Goal: Task Accomplishment & Management: Use online tool/utility

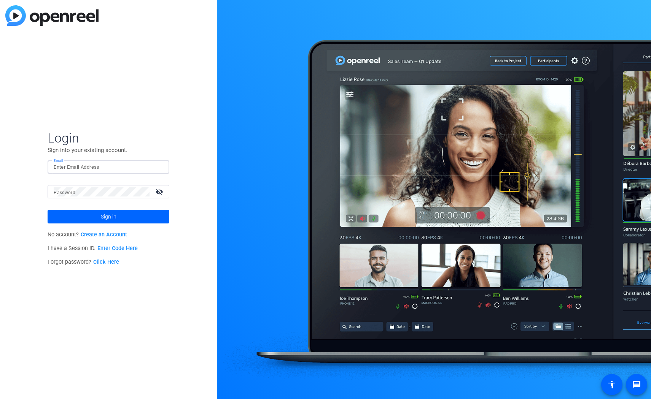
click at [74, 165] on input "Email" at bounding box center [109, 167] width 110 height 9
type input "daniel.ruizibarra@fidelity.ca"
click at [48, 210] on button "Sign in" at bounding box center [109, 217] width 122 height 14
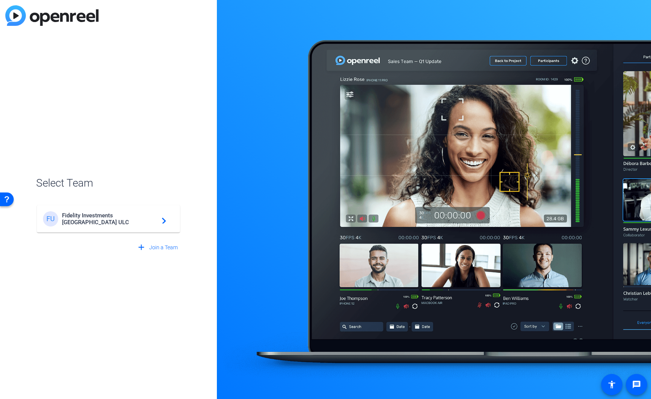
click at [87, 226] on div "FU Fidelity Investments Canada ULC navigate_next" at bounding box center [108, 218] width 131 height 15
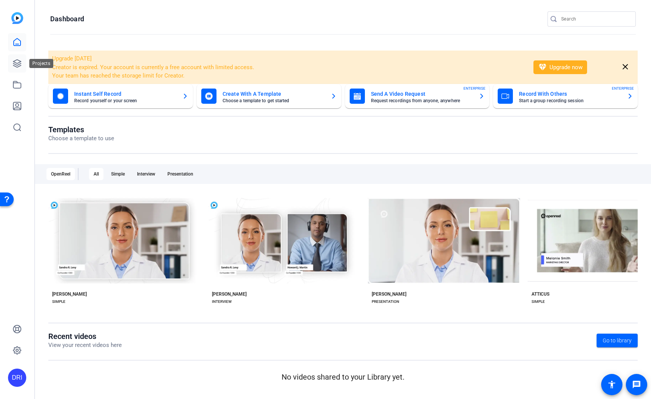
click at [16, 56] on link at bounding box center [17, 63] width 18 height 18
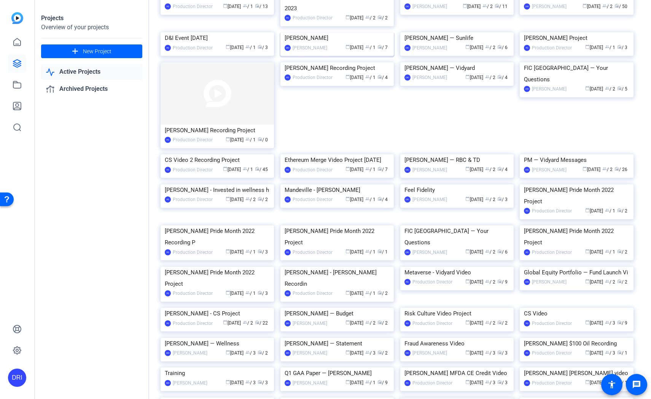
scroll to position [236, 0]
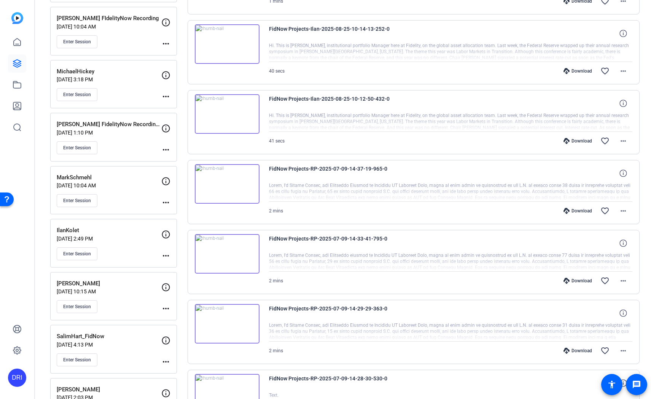
scroll to position [428, 0]
click at [89, 249] on button "Enter Session" at bounding box center [77, 252] width 41 height 13
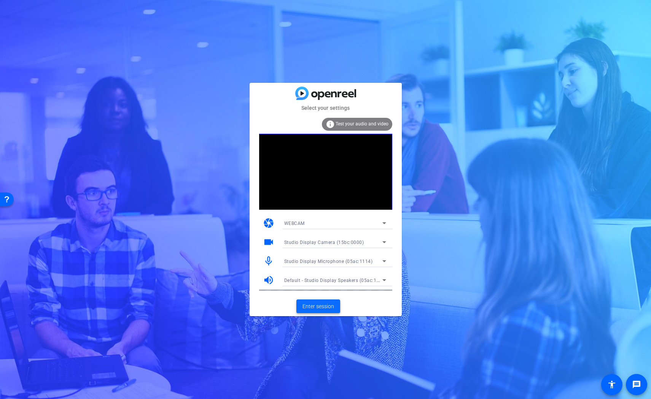
click at [306, 303] on span "Enter session" at bounding box center [318, 307] width 32 height 8
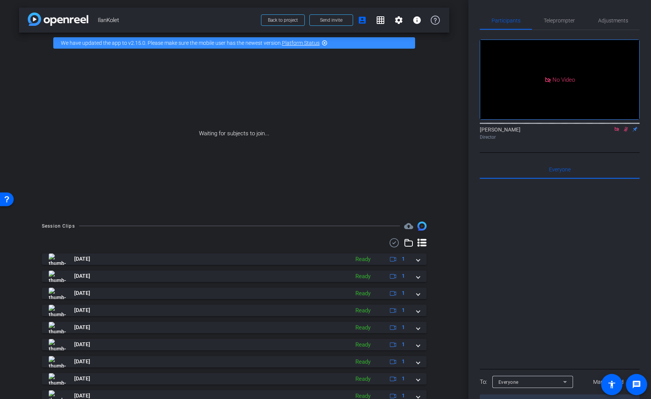
click at [617, 132] on icon at bounding box center [617, 129] width 6 height 5
click at [617, 132] on icon at bounding box center [617, 129] width 4 height 5
click at [611, 133] on mat-icon at bounding box center [607, 129] width 9 height 7
click at [629, 133] on mat-icon at bounding box center [625, 129] width 9 height 7
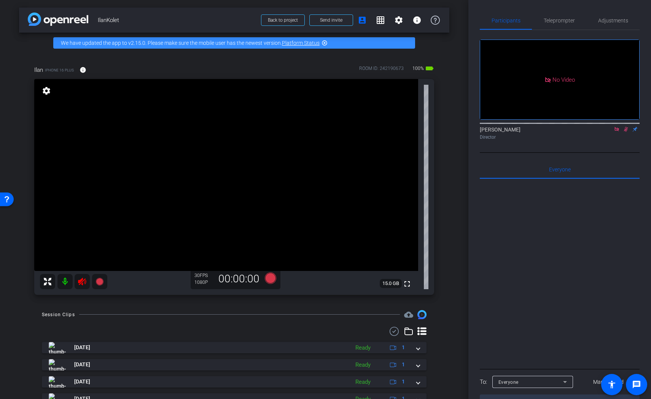
click at [625, 132] on icon at bounding box center [626, 129] width 4 height 5
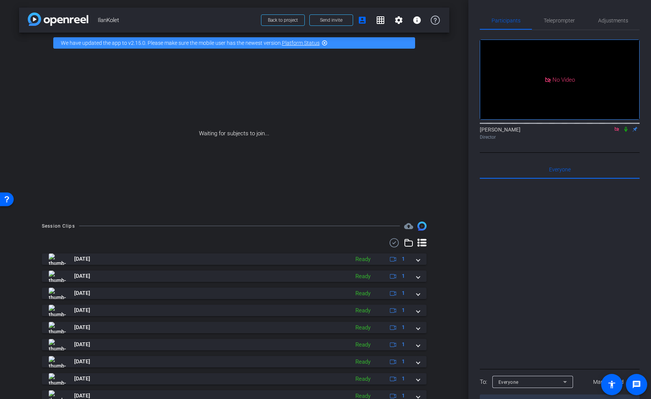
click at [625, 132] on icon at bounding box center [625, 129] width 3 height 5
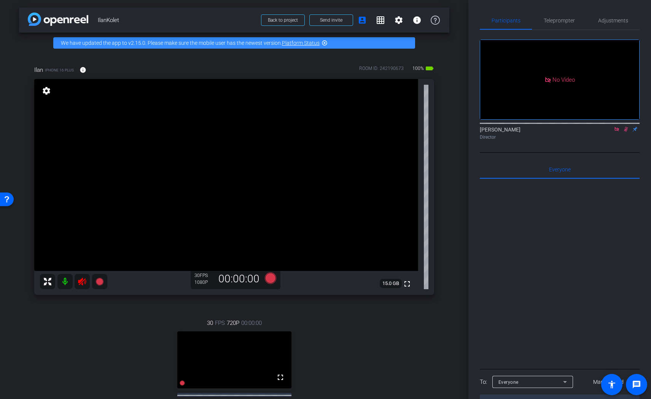
drag, startPoint x: 80, startPoint y: 280, endPoint x: 218, endPoint y: 253, distance: 140.6
click at [81, 280] on icon at bounding box center [82, 282] width 8 height 8
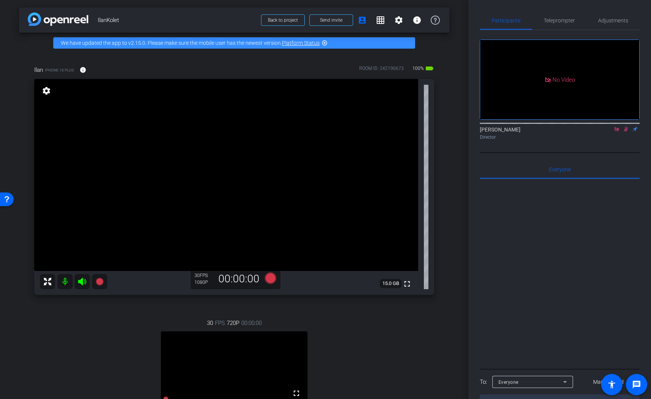
click at [626, 132] on icon at bounding box center [626, 129] width 6 height 5
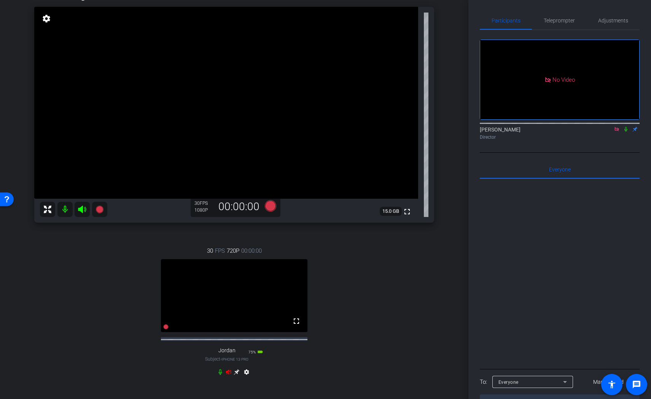
scroll to position [76, 0]
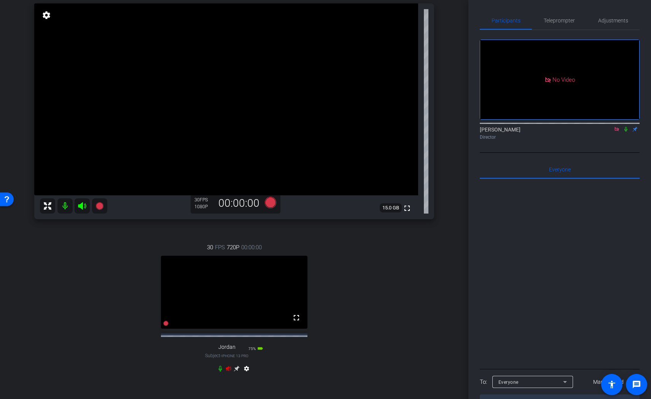
click at [230, 372] on icon at bounding box center [228, 369] width 5 height 5
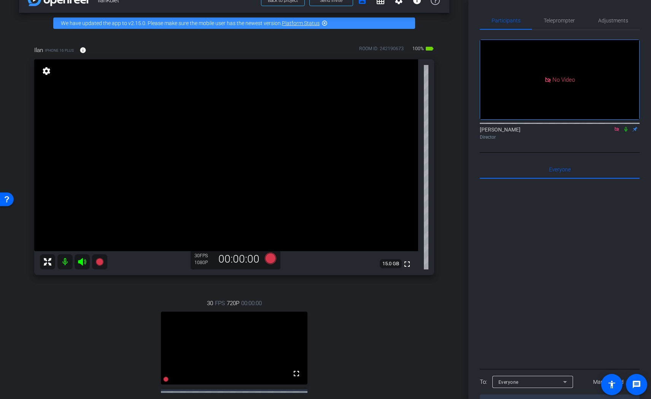
scroll to position [0, 0]
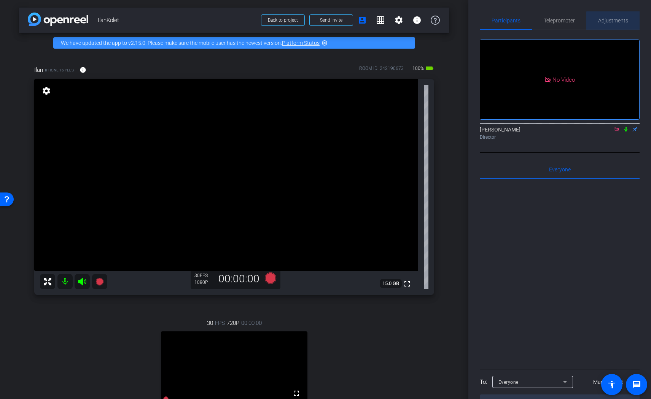
click at [621, 21] on span "Adjustments" at bounding box center [613, 20] width 30 height 5
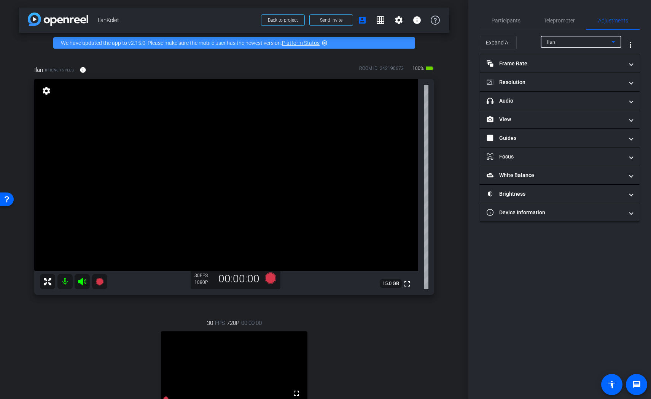
click at [604, 42] on div "Ilan" at bounding box center [579, 42] width 65 height 10
click at [498, 232] on div at bounding box center [325, 199] width 651 height 399
click at [539, 79] on mat-panel-title "Resolution" at bounding box center [555, 82] width 137 height 8
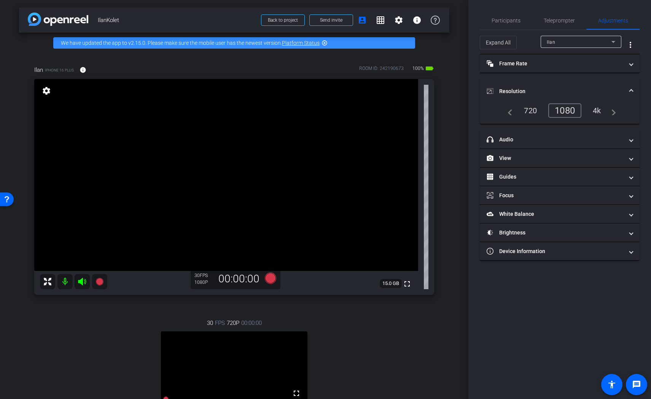
click at [599, 109] on div "4k" at bounding box center [597, 110] width 20 height 13
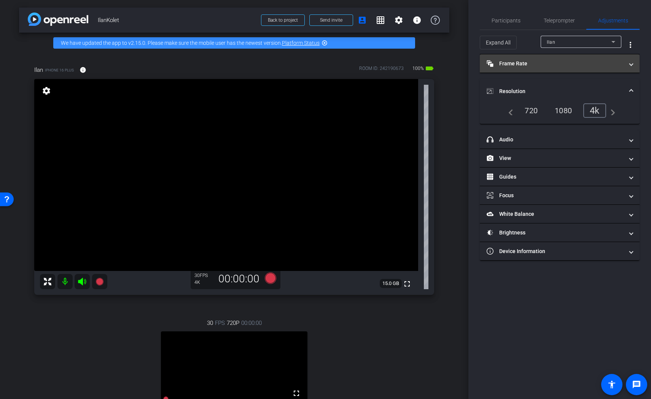
click at [539, 64] on mat-panel-title "Frame Rate Frame Rate" at bounding box center [555, 64] width 137 height 8
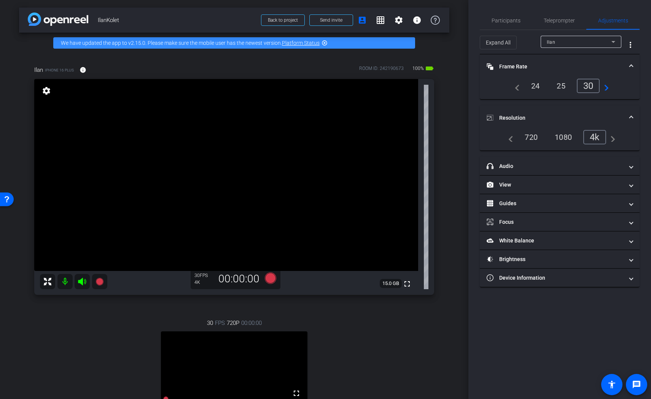
drag, startPoint x: 577, startPoint y: 337, endPoint x: 578, endPoint y: 316, distance: 21.0
click at [577, 328] on div "Participants Teleprompter Adjustments [PERSON_NAME] Director Everyone 0 Mark al…" at bounding box center [559, 199] width 183 height 399
click at [523, 164] on mat-panel-title "headphone icon Audio" at bounding box center [555, 166] width 137 height 8
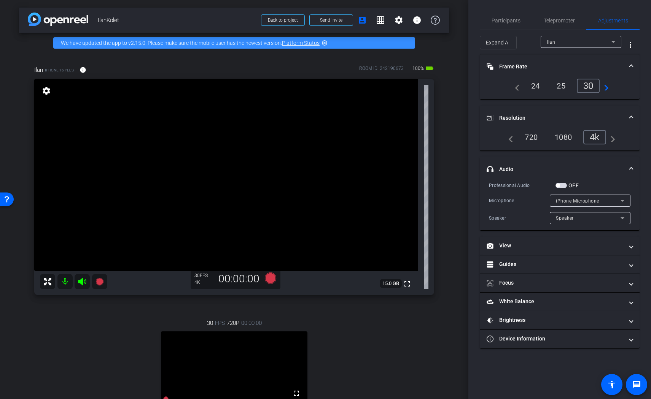
click at [564, 183] on span "button" at bounding box center [560, 185] width 11 height 5
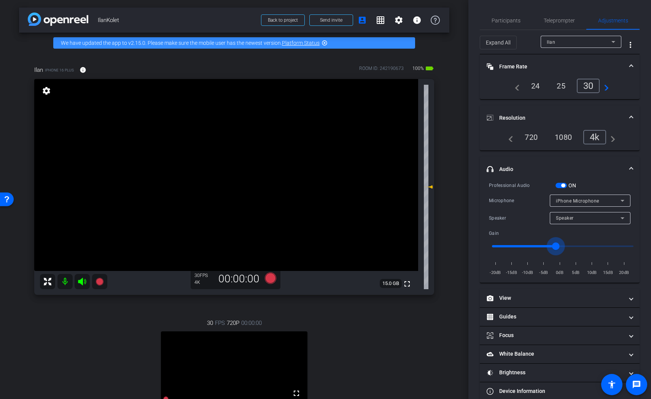
click at [557, 245] on input "range" at bounding box center [562, 246] width 157 height 17
type input "-3"
click at [553, 248] on input "range" at bounding box center [562, 246] width 157 height 17
click at [555, 18] on span "Teleprompter" at bounding box center [559, 20] width 31 height 5
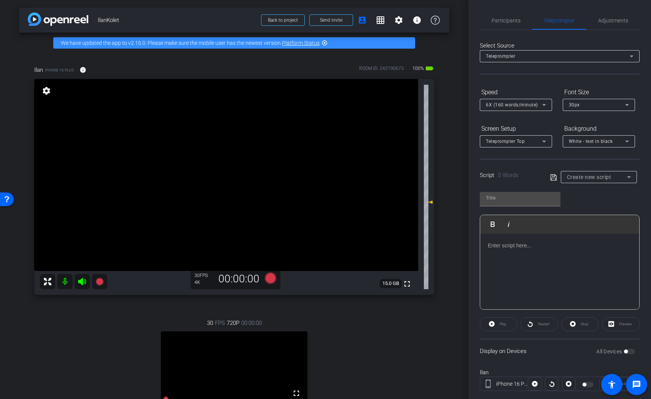
scroll to position [57, 0]
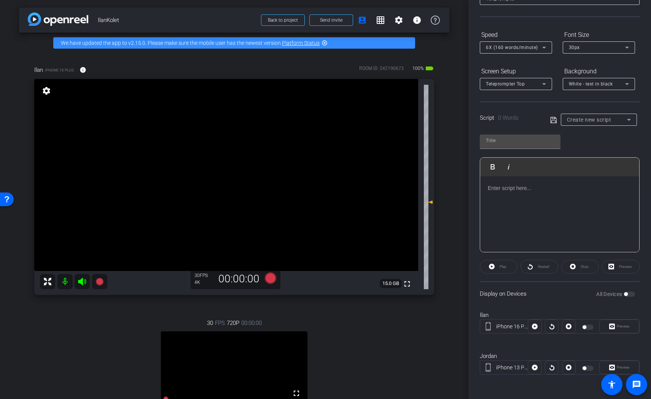
click at [564, 206] on div at bounding box center [559, 214] width 159 height 76
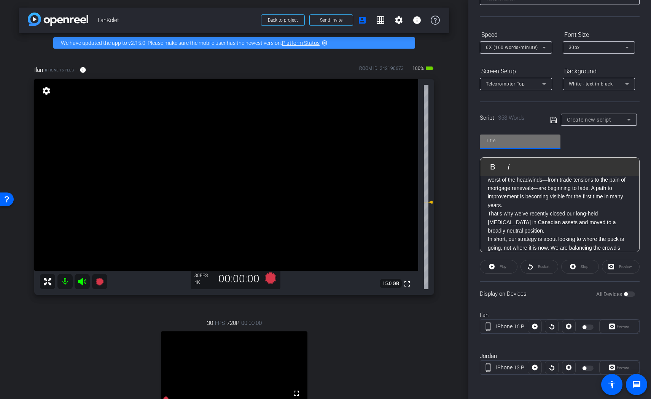
click at [521, 143] on input "text" at bounding box center [520, 140] width 68 height 9
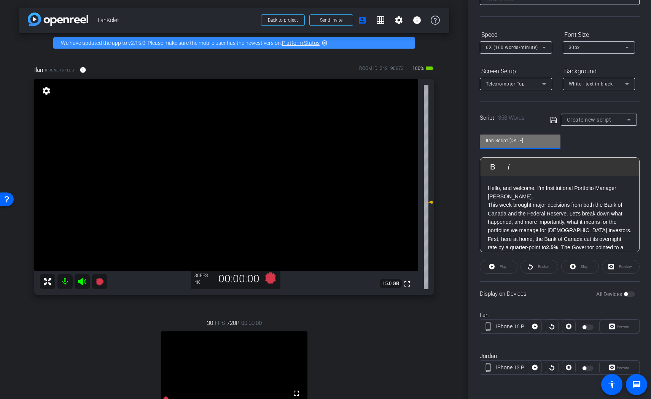
type input "Ilan Script [DATE]"
click at [509, 197] on p "Hello, and welcome. I’m Institutional Portfolio Manager [PERSON_NAME]." at bounding box center [560, 192] width 144 height 17
click at [555, 118] on icon at bounding box center [553, 120] width 6 height 6
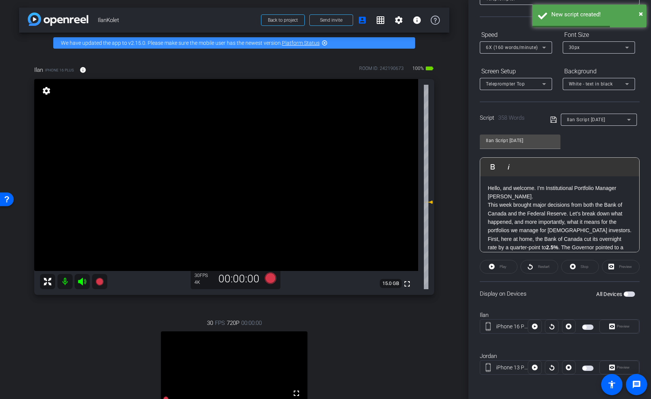
click at [525, 196] on p "Hello, and welcome. I’m Institutional Portfolio Manager [PERSON_NAME]." at bounding box center [560, 192] width 144 height 17
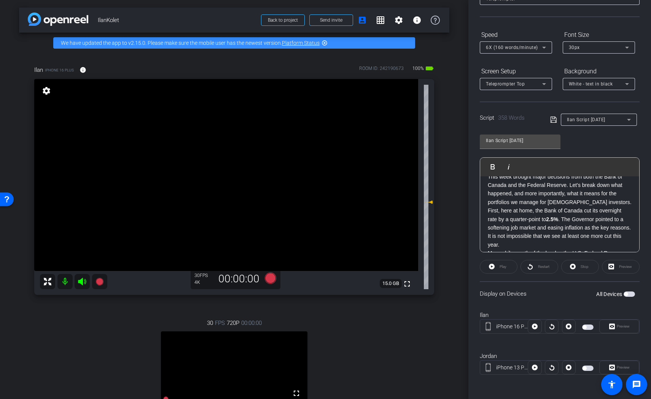
click at [611, 204] on p "This week brought major decisions from both the Bank of Canada and the Federal …" at bounding box center [560, 190] width 144 height 34
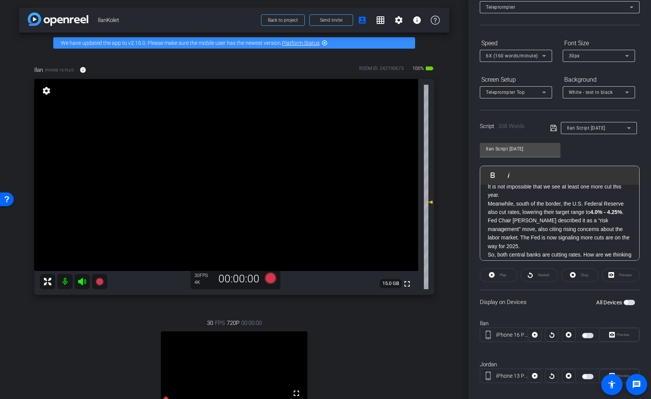
click at [522, 198] on p "First, here at home, the Bank of Canada cut its overnight rate by a quarter-poi…" at bounding box center [560, 178] width 144 height 43
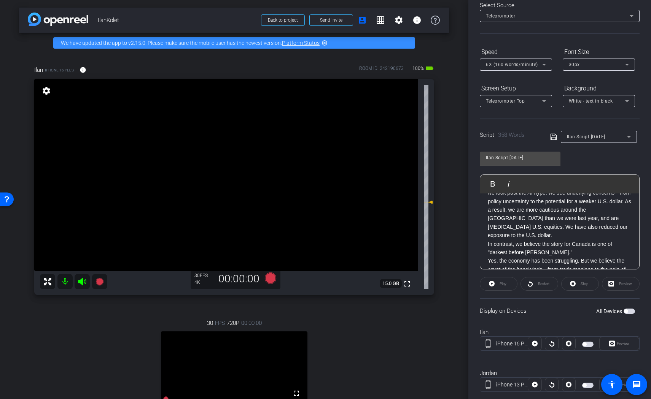
scroll to position [228, 0]
click at [559, 237] on p "In contrast, we believe the story for Canada is one of "darkest before [PERSON_…" at bounding box center [560, 245] width 144 height 17
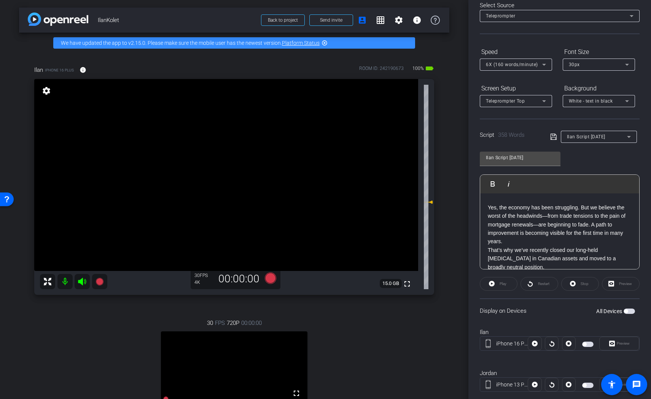
scroll to position [289, 0]
click at [553, 226] on p "Yes, the economy has been struggling. But we believe the worst of the headwinds…" at bounding box center [560, 223] width 144 height 43
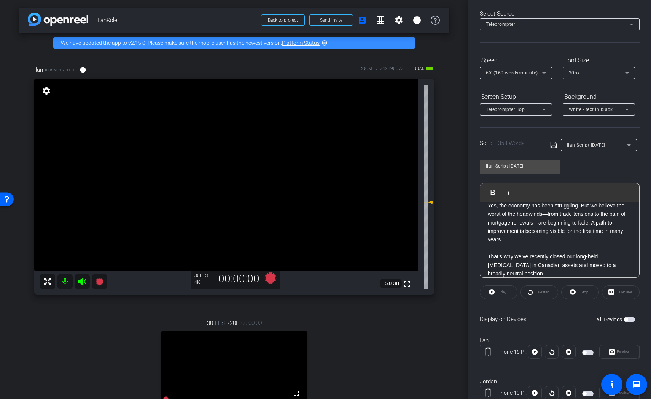
scroll to position [323, 0]
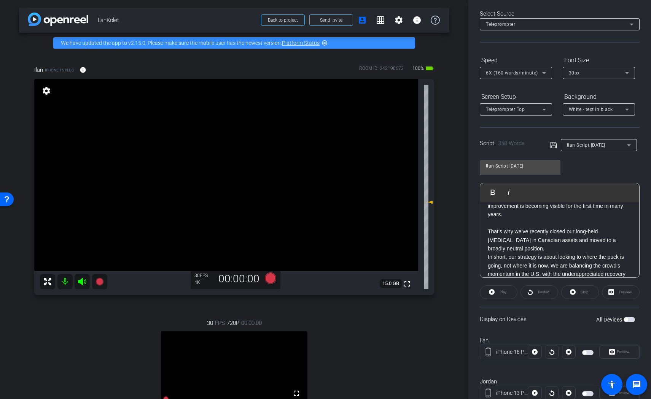
click at [582, 256] on p "In short, our strategy is about looking to where the puck is going, not where i…" at bounding box center [560, 270] width 144 height 34
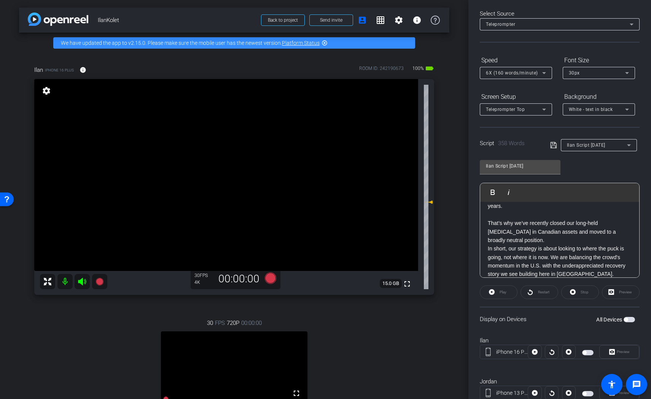
scroll to position [40, 0]
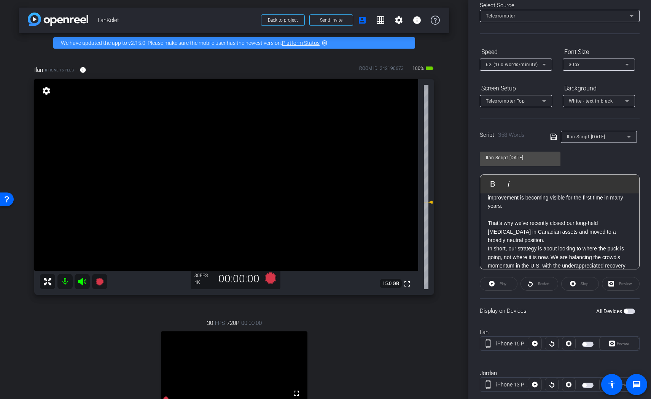
click at [633, 309] on span "button" at bounding box center [628, 311] width 11 height 5
click at [557, 139] on span at bounding box center [555, 136] width 11 height 7
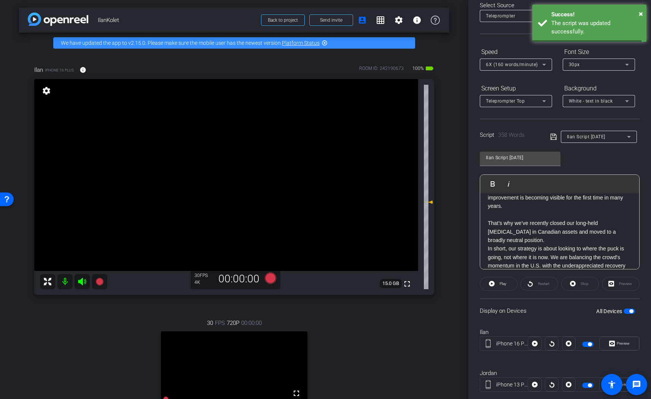
click at [556, 138] on icon at bounding box center [553, 137] width 6 height 6
click at [552, 137] on icon at bounding box center [553, 137] width 6 height 6
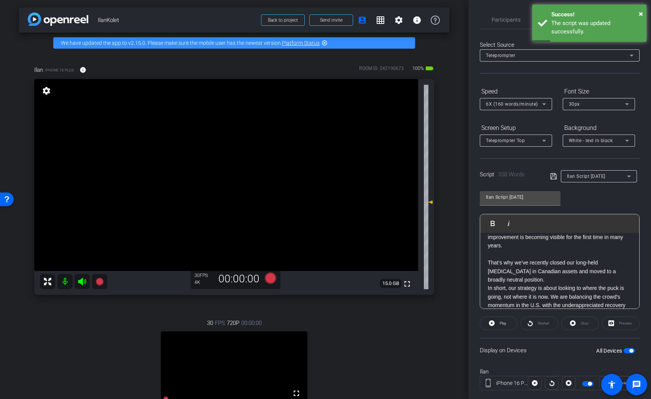
scroll to position [0, 0]
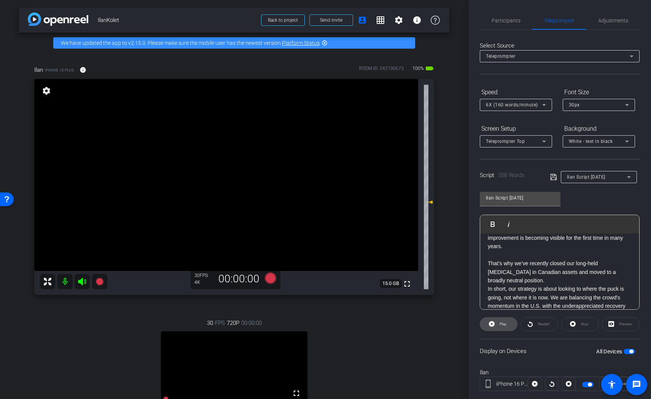
click at [509, 323] on span at bounding box center [498, 324] width 37 height 18
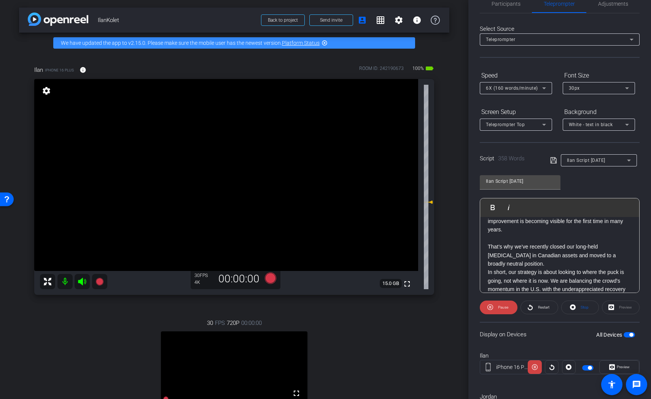
scroll to position [33, 0]
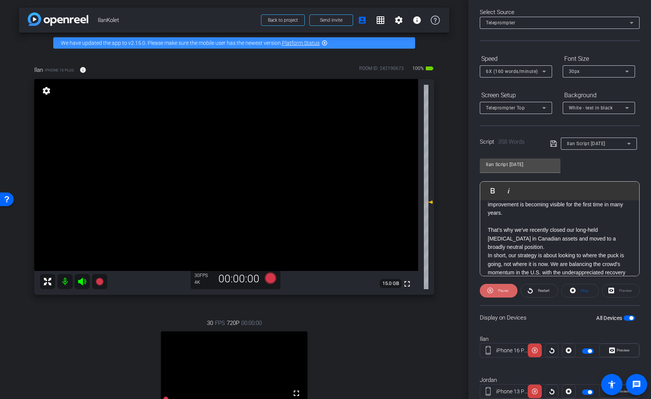
click at [500, 292] on span "Pause" at bounding box center [503, 291] width 10 height 4
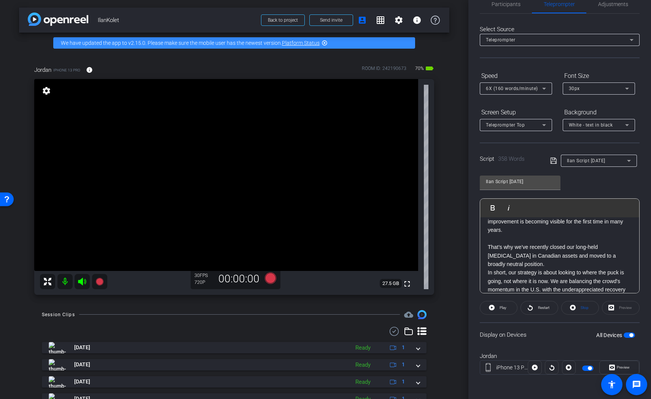
scroll to position [0, 0]
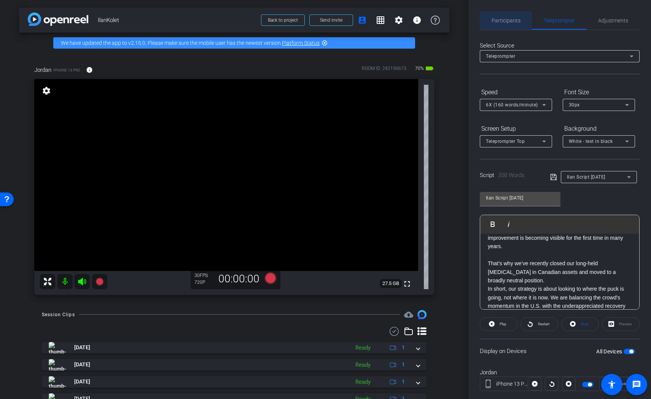
click at [489, 19] on div "Participants" at bounding box center [506, 20] width 52 height 18
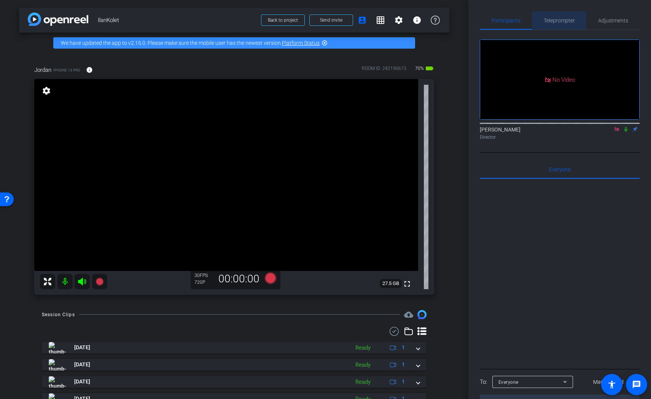
click at [542, 17] on div "Teleprompter" at bounding box center [559, 20] width 54 height 18
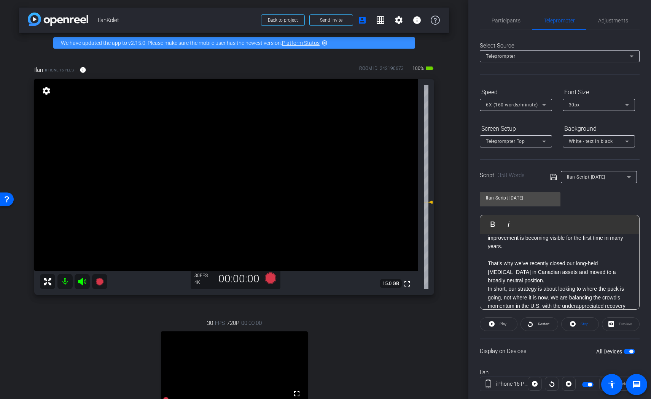
click at [502, 30] on div "Select Source Teleprompter Speed 6X (160 words/minute) Font Size 30px Screen Se…" at bounding box center [560, 237] width 160 height 415
click at [505, 22] on span "Participants" at bounding box center [505, 20] width 29 height 5
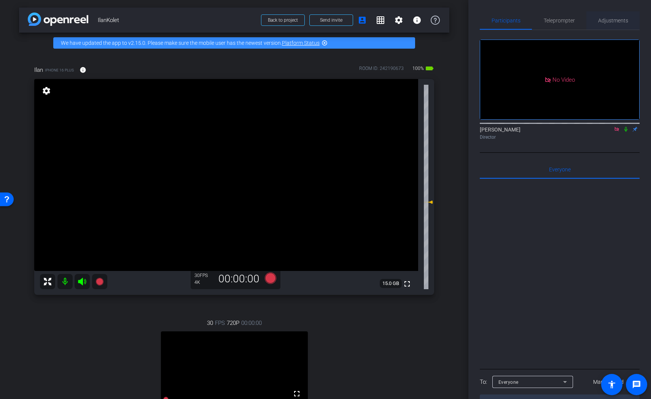
click at [607, 22] on span "Adjustments" at bounding box center [613, 20] width 30 height 5
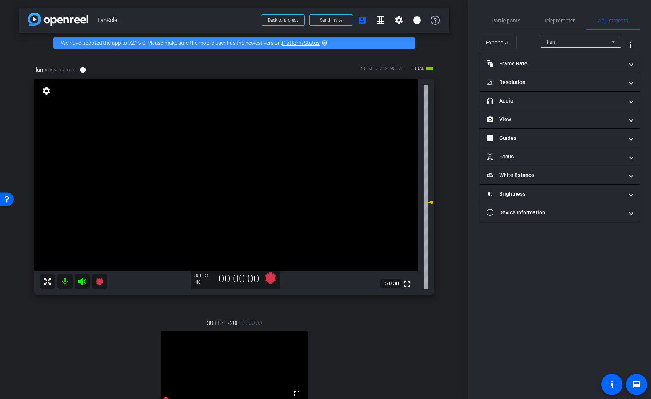
drag, startPoint x: 554, startPoint y: 25, endPoint x: 535, endPoint y: 37, distance: 22.8
click at [554, 25] on span "Teleprompter" at bounding box center [559, 20] width 31 height 18
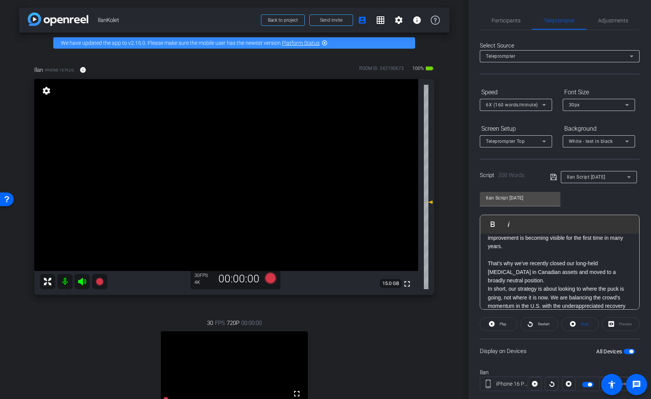
scroll to position [57, 0]
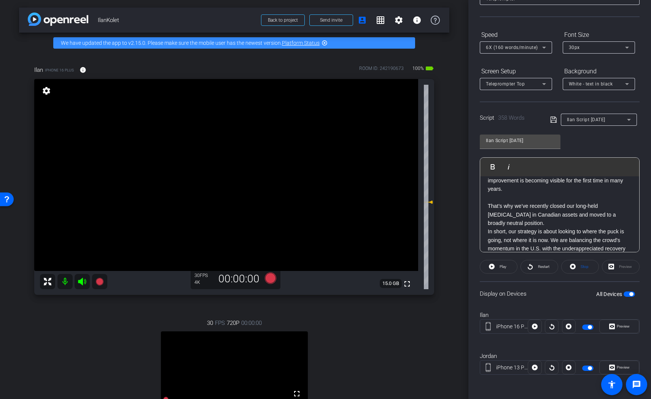
click at [628, 293] on span "button" at bounding box center [628, 294] width 11 height 5
click at [630, 294] on span "button" at bounding box center [628, 294] width 11 height 5
click at [498, 269] on span "Play" at bounding box center [502, 267] width 9 height 11
drag, startPoint x: 498, startPoint y: 268, endPoint x: 503, endPoint y: 270, distance: 5.7
click at [498, 267] on span "Pause" at bounding box center [503, 267] width 10 height 4
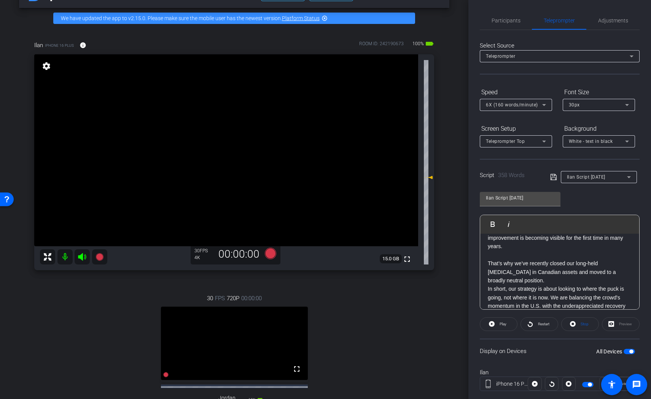
scroll to position [24, 0]
drag, startPoint x: 506, startPoint y: 20, endPoint x: 428, endPoint y: 78, distance: 97.3
click at [506, 20] on span "Participants" at bounding box center [505, 20] width 29 height 5
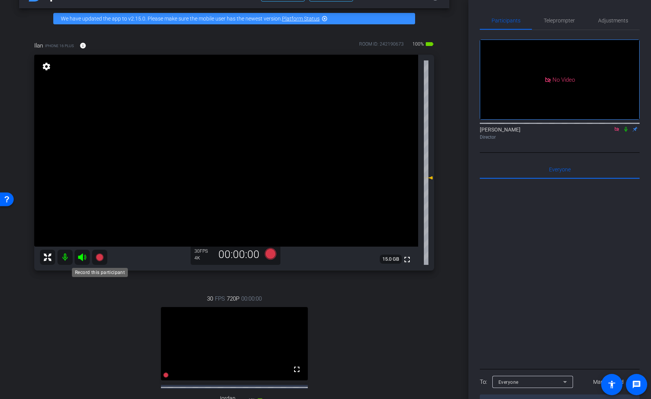
click at [100, 258] on icon at bounding box center [99, 257] width 8 height 8
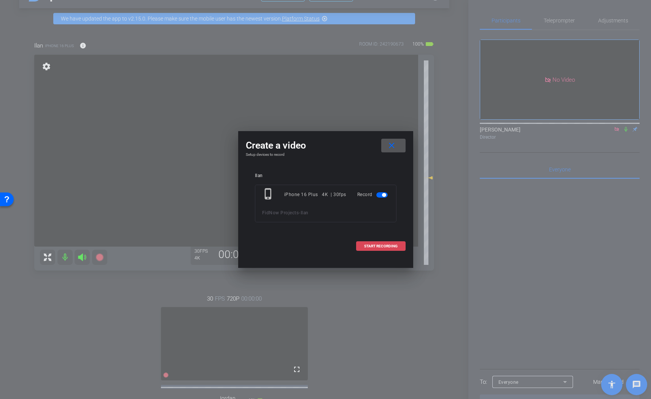
click at [373, 248] on span "START RECORDING" at bounding box center [380, 247] width 33 height 4
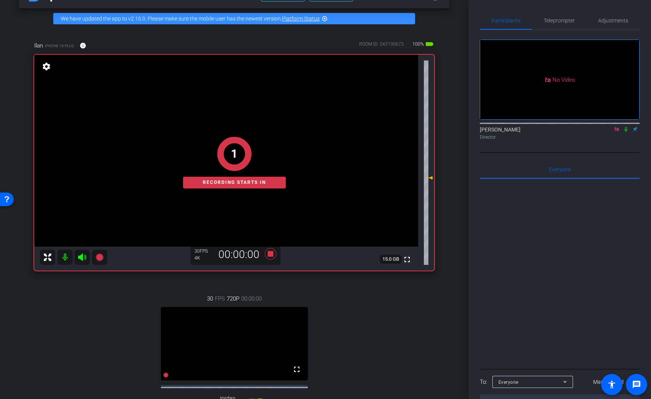
click at [626, 127] on icon at bounding box center [625, 129] width 3 height 5
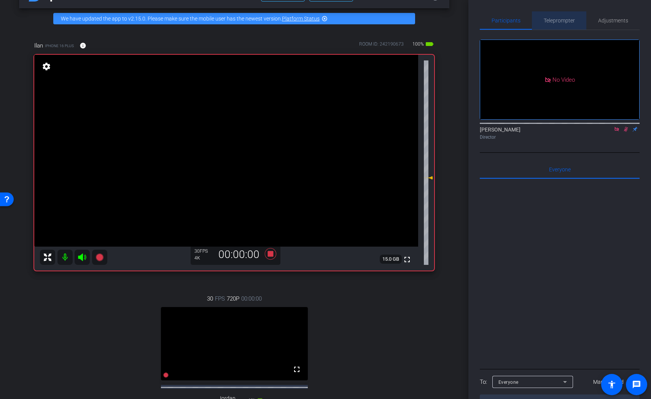
drag, startPoint x: 559, startPoint y: 19, endPoint x: 559, endPoint y: 24, distance: 4.6
click at [559, 19] on span "Teleprompter" at bounding box center [559, 20] width 31 height 5
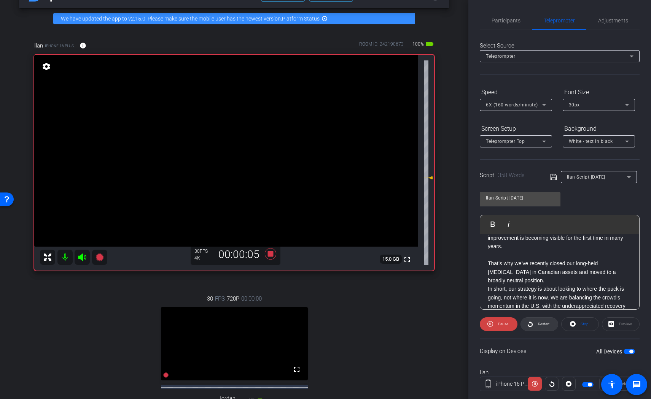
click at [548, 326] on span "Restart" at bounding box center [542, 324] width 13 height 11
click at [507, 18] on span "Participants" at bounding box center [505, 20] width 29 height 5
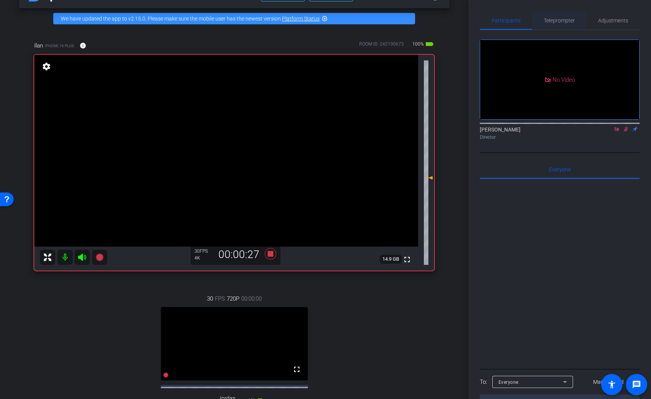
click at [547, 18] on span "Teleprompter" at bounding box center [559, 20] width 31 height 5
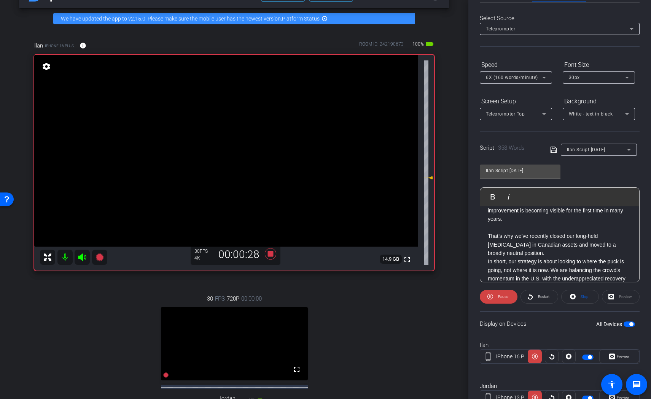
scroll to position [27, 0]
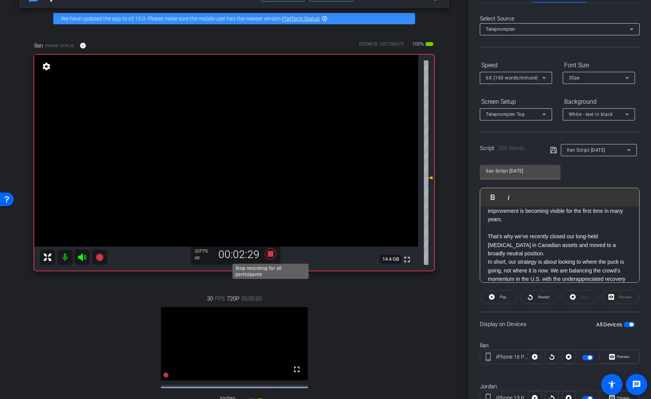
click at [267, 253] on icon at bounding box center [270, 254] width 18 height 14
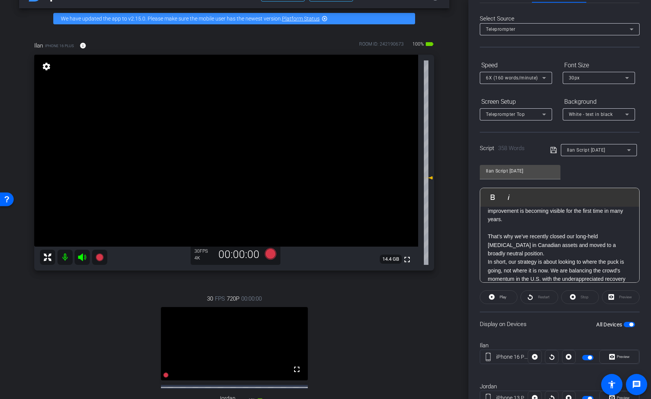
scroll to position [0, 0]
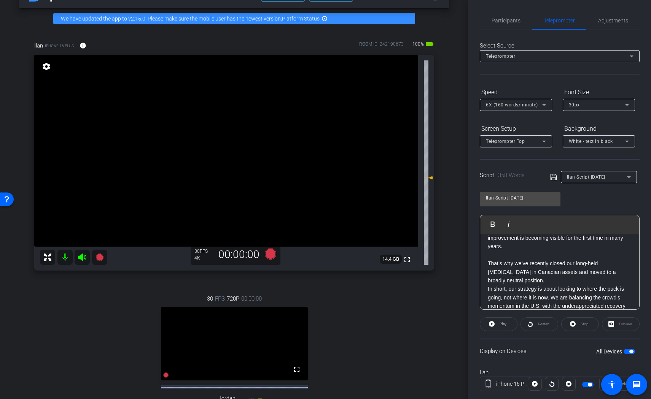
drag, startPoint x: 491, startPoint y: 17, endPoint x: 508, endPoint y: 32, distance: 22.1
click at [492, 18] on span "Participants" at bounding box center [505, 20] width 29 height 5
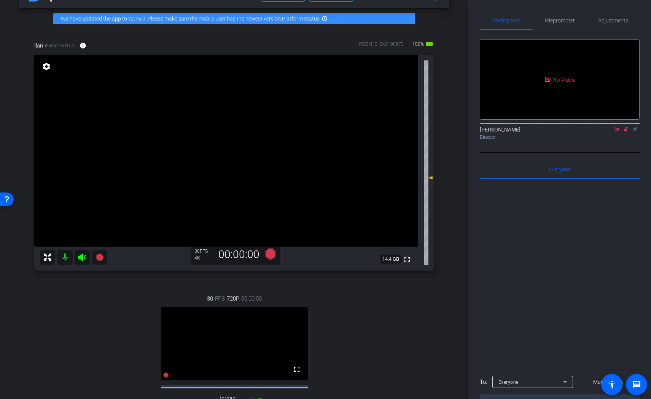
click at [627, 127] on icon at bounding box center [626, 129] width 4 height 5
click at [551, 21] on span "Teleprompter" at bounding box center [559, 20] width 31 height 5
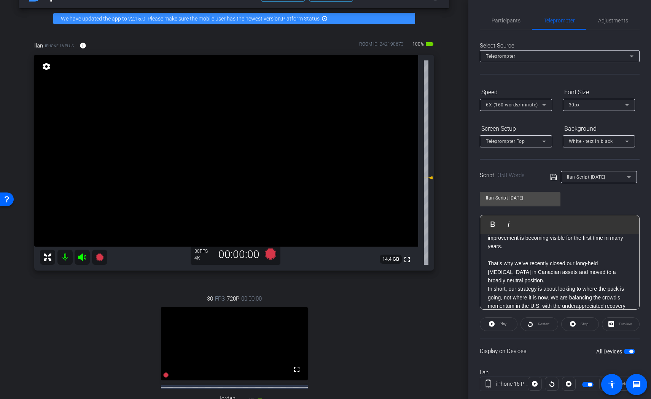
click at [520, 104] on span "6X (160 words/minute)" at bounding box center [512, 104] width 52 height 5
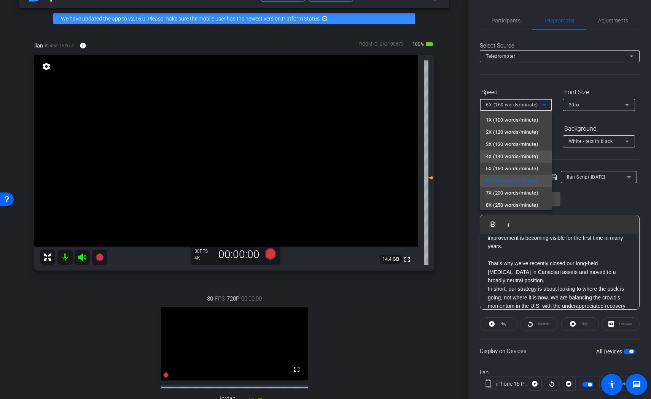
scroll to position [17, 0]
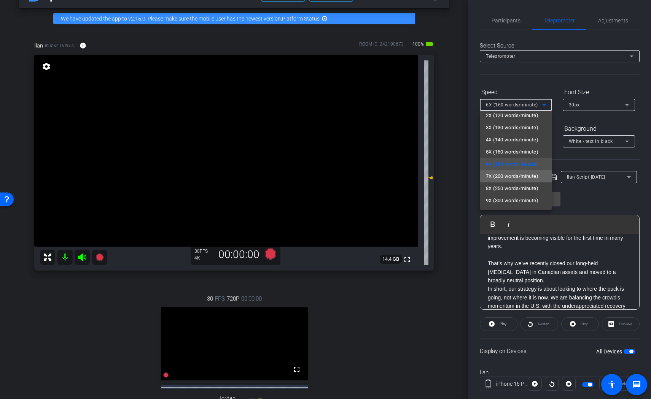
click at [501, 174] on span "7X (200 words/minute)" at bounding box center [512, 176] width 52 height 9
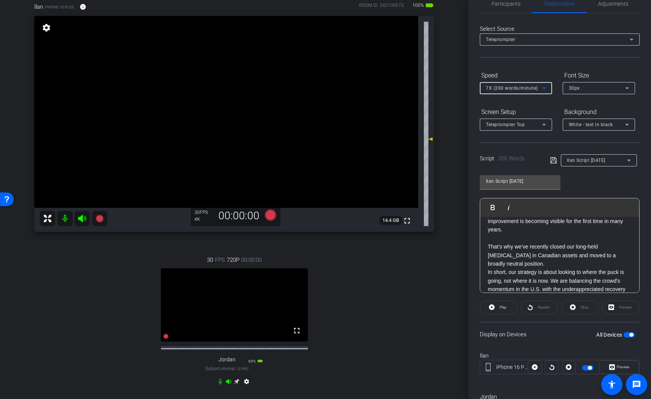
scroll to position [0, 0]
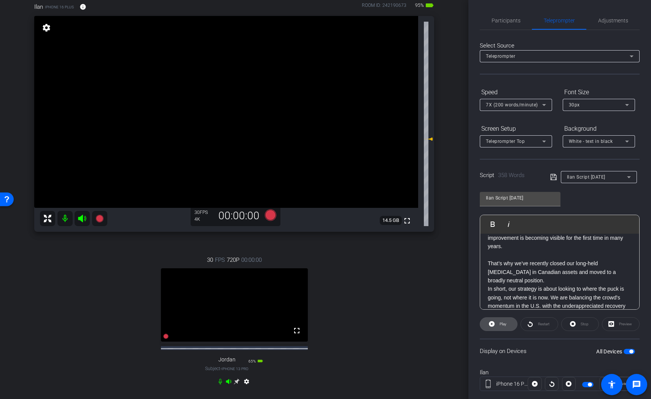
click at [496, 323] on span at bounding box center [498, 324] width 37 height 18
click at [498, 325] on span "Pause" at bounding box center [503, 324] width 10 height 4
click at [571, 321] on icon at bounding box center [573, 325] width 6 height 10
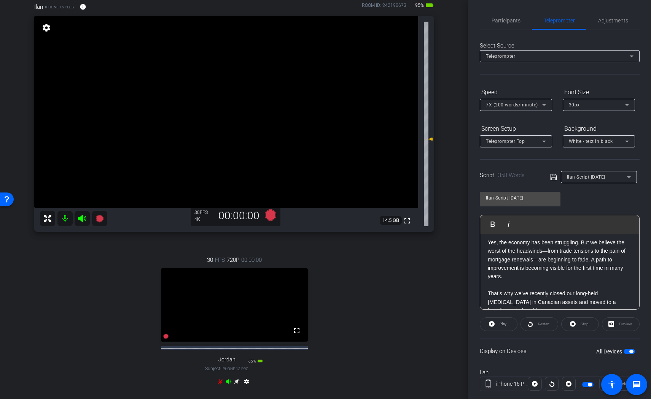
scroll to position [320, 0]
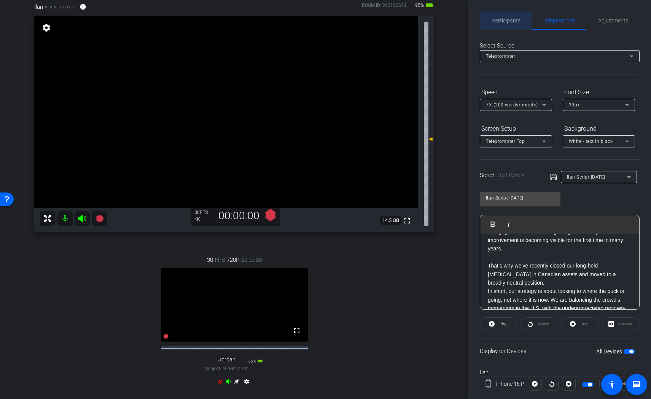
click at [506, 21] on span "Participants" at bounding box center [505, 20] width 29 height 5
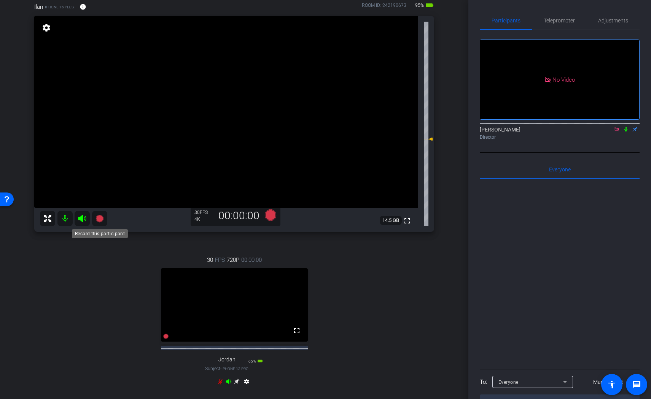
click at [102, 219] on icon at bounding box center [99, 219] width 8 height 8
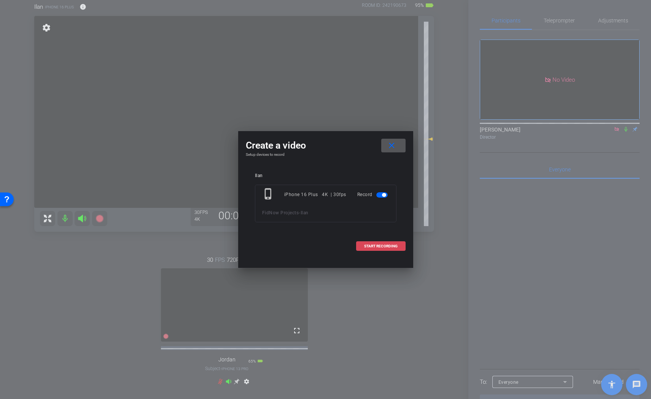
click at [389, 245] on span "START RECORDING" at bounding box center [380, 247] width 33 height 4
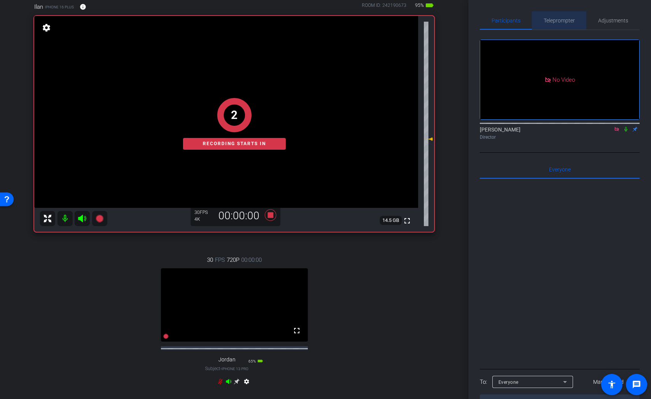
click at [557, 26] on span "Teleprompter" at bounding box center [559, 20] width 31 height 18
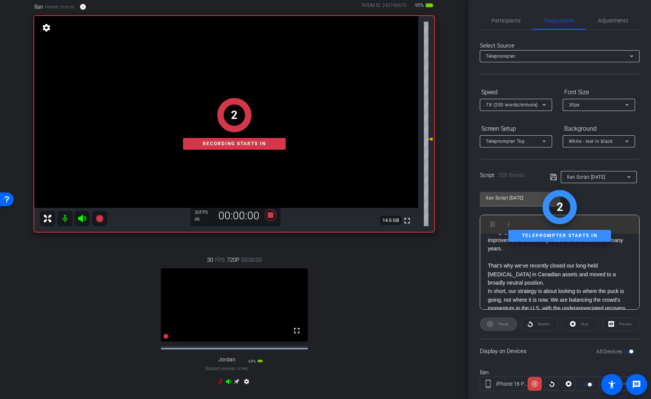
drag, startPoint x: 520, startPoint y: 25, endPoint x: 649, endPoint y: 94, distance: 145.5
click at [522, 28] on div "Participants" at bounding box center [506, 20] width 52 height 18
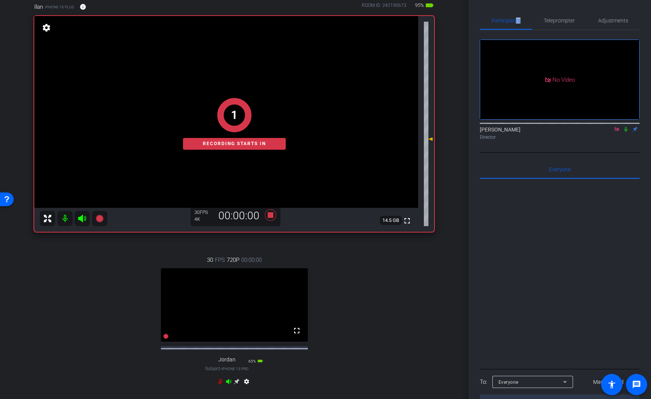
click at [627, 127] on icon at bounding box center [626, 129] width 6 height 5
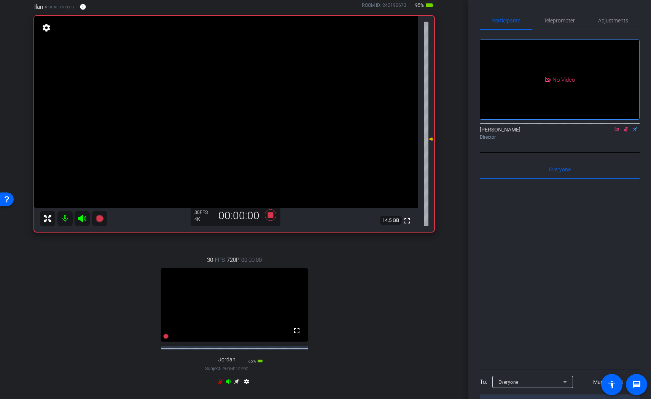
drag, startPoint x: 553, startPoint y: 20, endPoint x: 547, endPoint y: 81, distance: 61.2
click at [553, 21] on span "Teleprompter" at bounding box center [559, 20] width 31 height 5
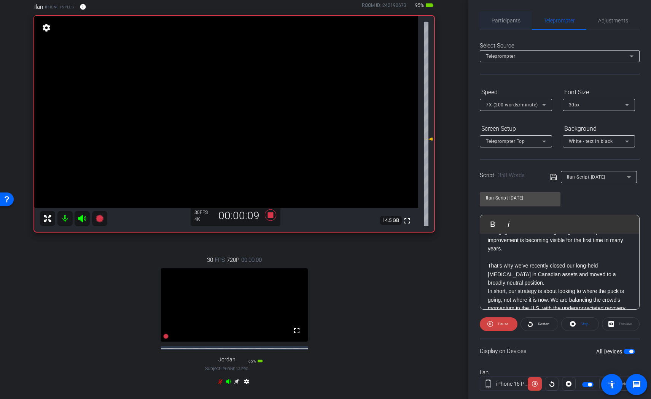
click at [505, 17] on span "Participants" at bounding box center [505, 20] width 29 height 18
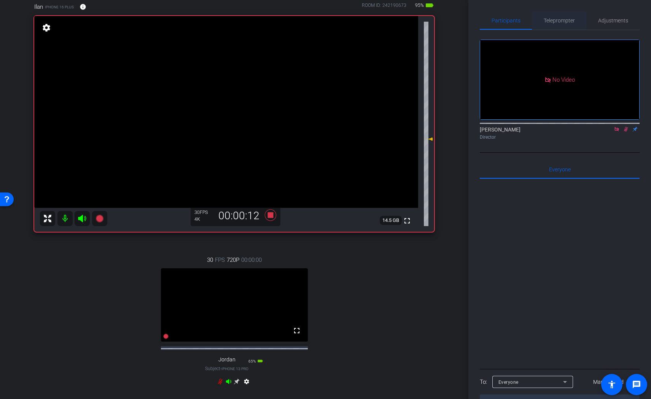
click at [555, 24] on span "Teleprompter" at bounding box center [559, 20] width 31 height 18
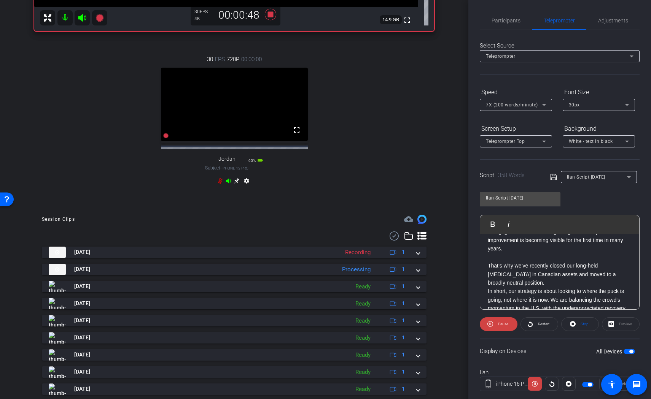
scroll to position [267, 0]
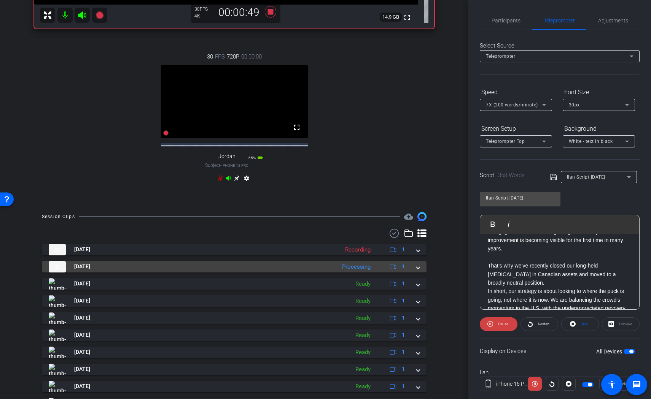
click at [303, 271] on mat-panel-title "[DATE]" at bounding box center [190, 266] width 283 height 11
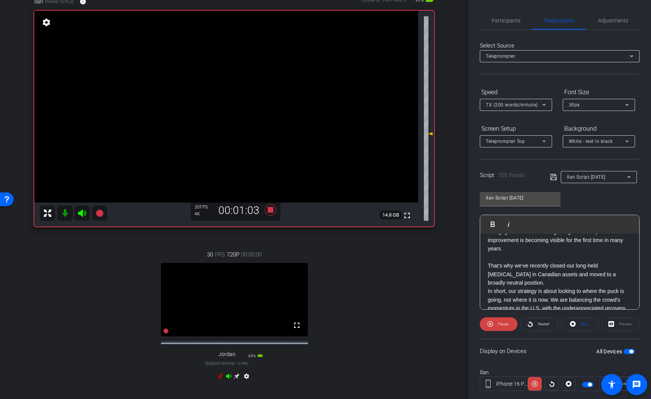
scroll to position [0, 0]
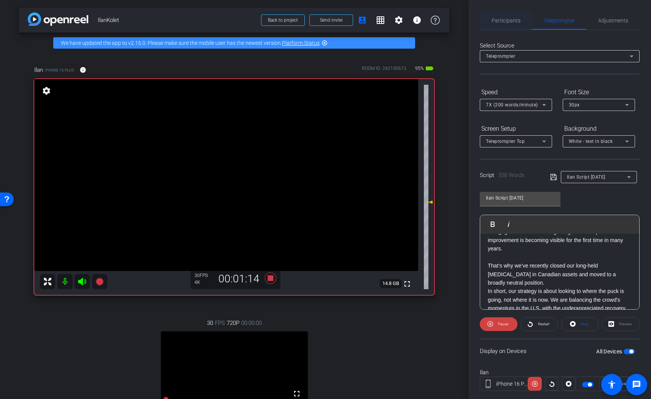
click at [507, 18] on span "Participants" at bounding box center [505, 20] width 29 height 5
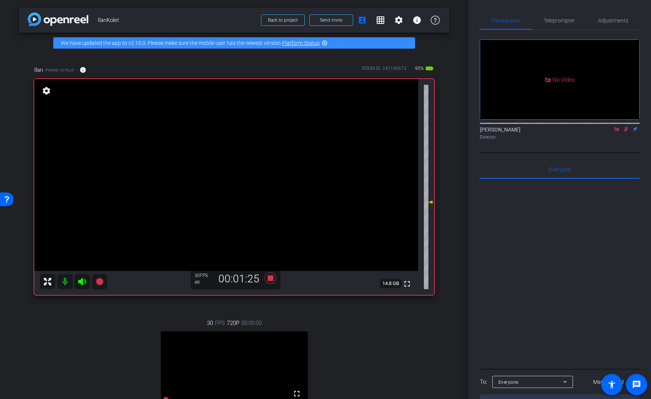
click at [625, 127] on icon at bounding box center [626, 129] width 4 height 5
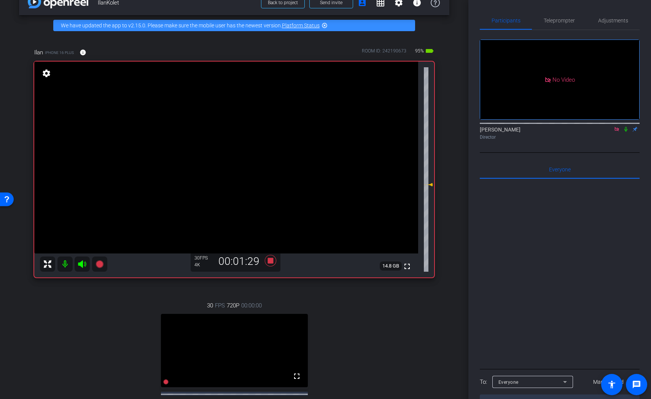
scroll to position [22, 0]
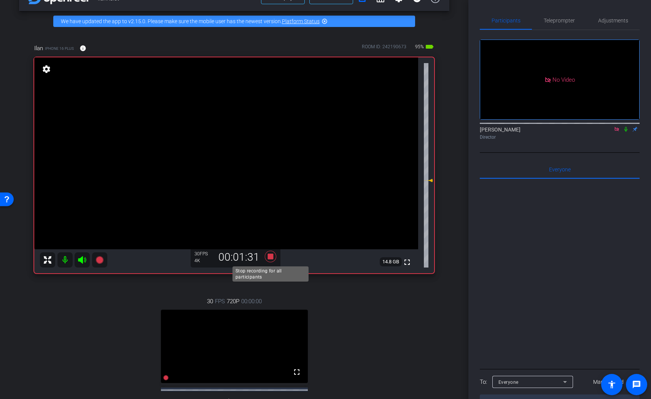
click at [264, 258] on icon at bounding box center [270, 257] width 18 height 14
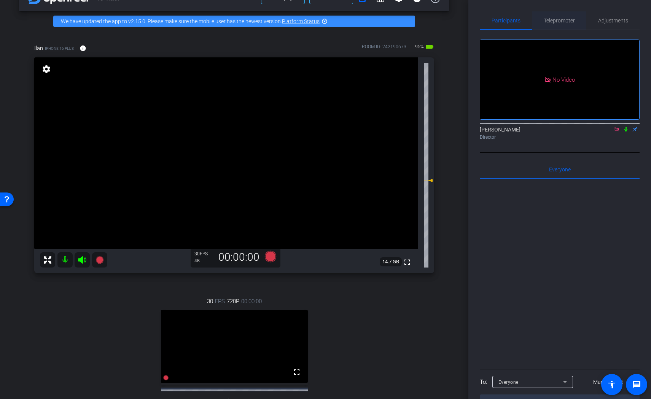
click at [557, 22] on span "Teleprompter" at bounding box center [559, 20] width 31 height 5
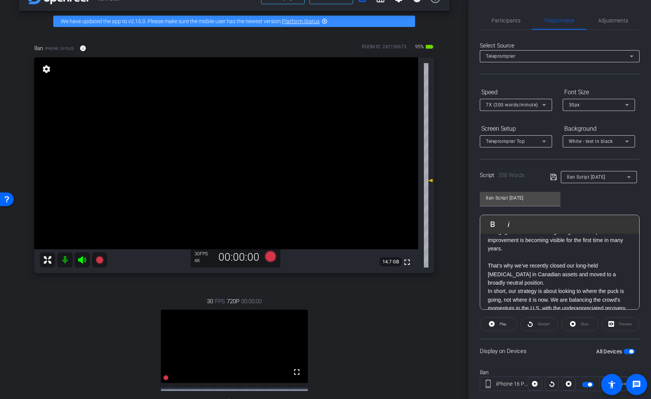
click at [512, 104] on span "7X (200 words/minute)" at bounding box center [512, 104] width 52 height 5
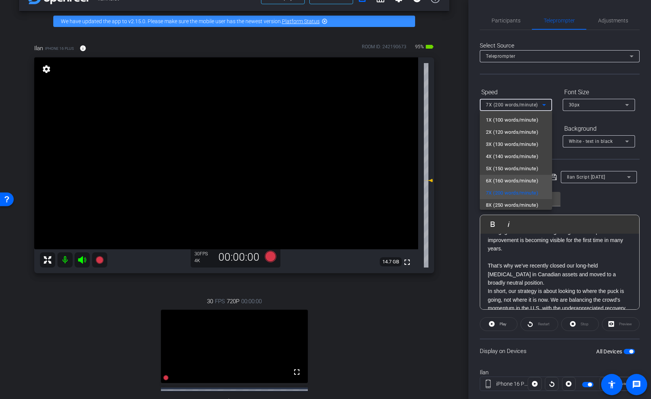
click at [503, 181] on span "6X (160 words/minute)" at bounding box center [512, 180] width 52 height 9
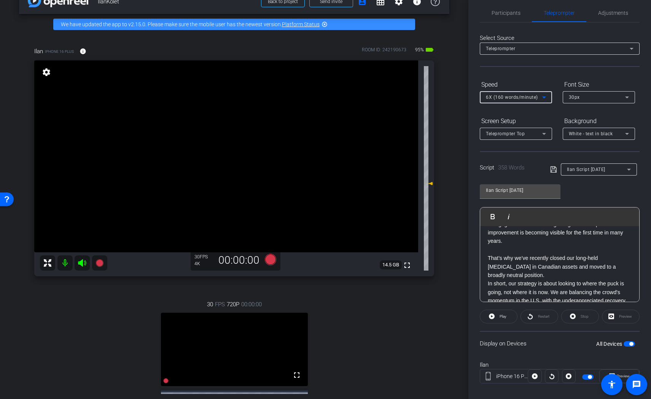
scroll to position [0, 0]
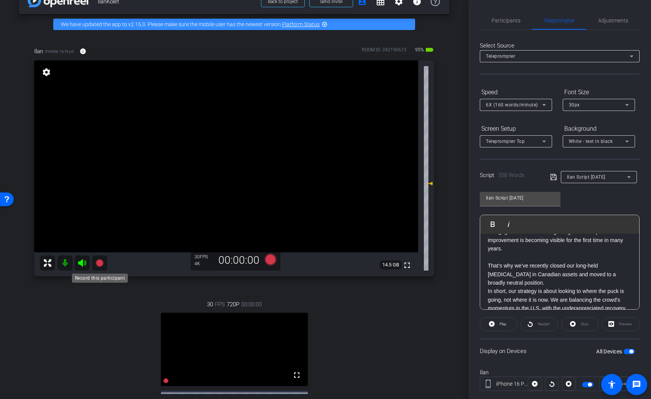
click at [98, 263] on icon at bounding box center [99, 263] width 8 height 8
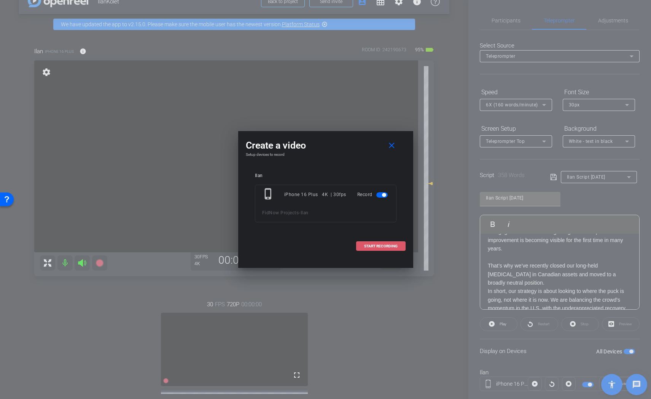
click at [369, 243] on span at bounding box center [380, 246] width 49 height 18
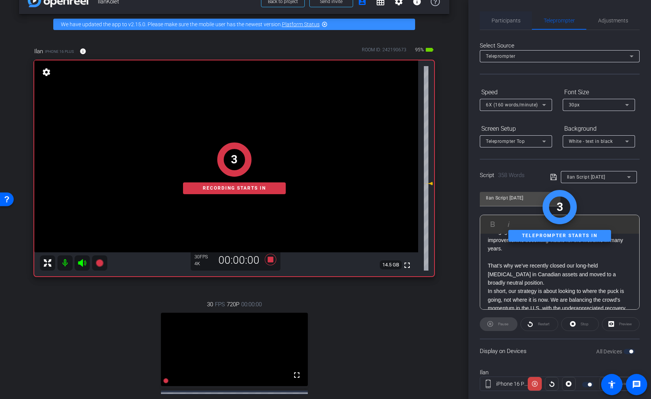
drag, startPoint x: 512, startPoint y: 21, endPoint x: 512, endPoint y: 25, distance: 3.8
click at [512, 22] on span "Participants" at bounding box center [505, 20] width 29 height 5
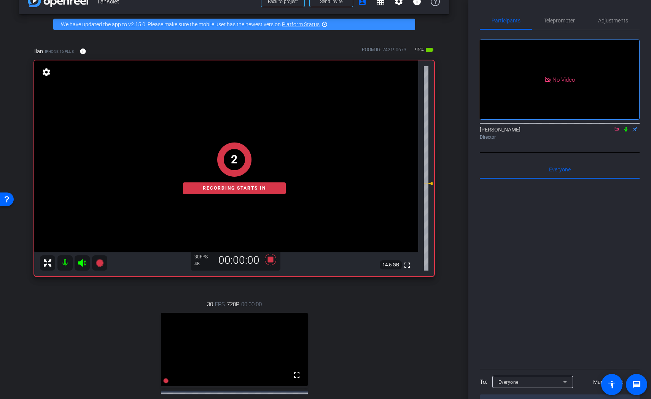
click at [626, 127] on icon at bounding box center [626, 129] width 6 height 5
click at [556, 22] on span "Teleprompter" at bounding box center [559, 20] width 31 height 5
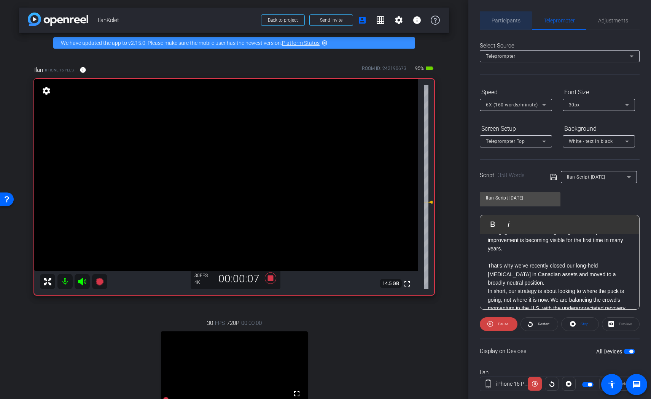
click at [506, 20] on span "Participants" at bounding box center [505, 20] width 29 height 5
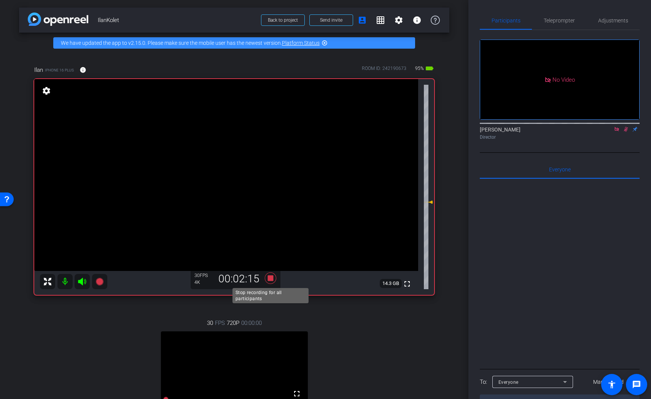
click at [270, 278] on icon at bounding box center [269, 277] width 11 height 11
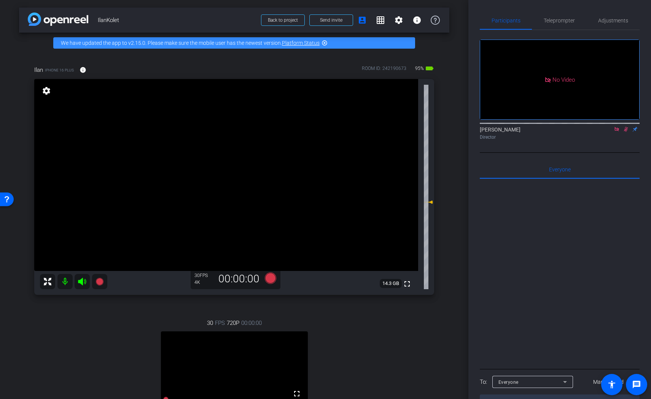
click at [626, 127] on icon at bounding box center [626, 129] width 6 height 5
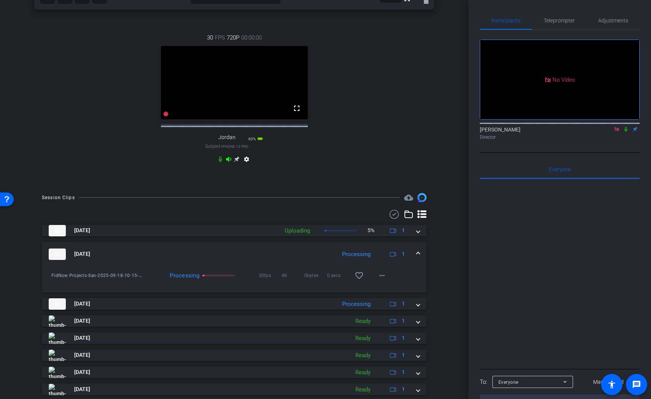
scroll to position [286, 0]
click at [421, 261] on mat-expansion-panel-header "[DATE] Processing 1" at bounding box center [234, 254] width 385 height 24
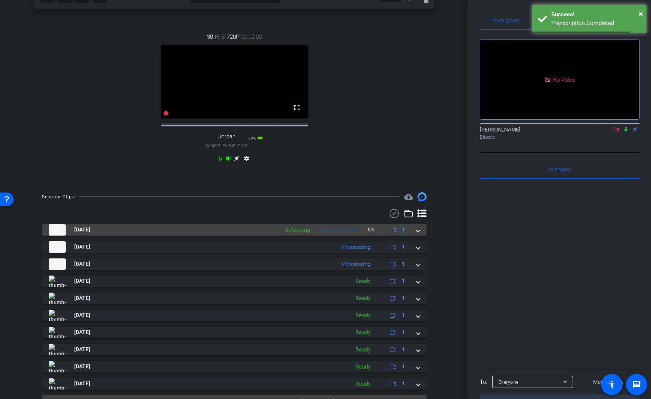
click at [417, 234] on span at bounding box center [418, 230] width 3 height 8
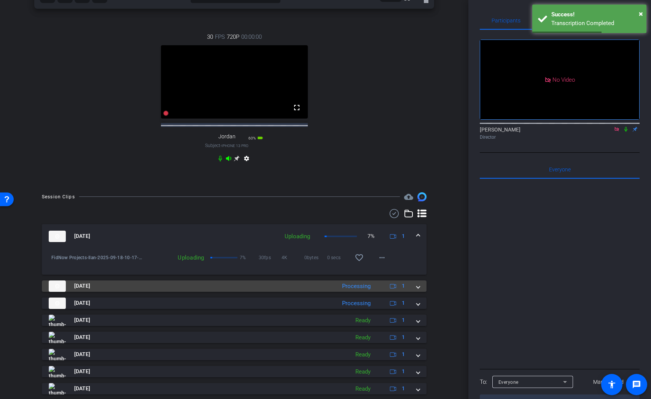
click at [419, 290] on span at bounding box center [418, 286] width 3 height 8
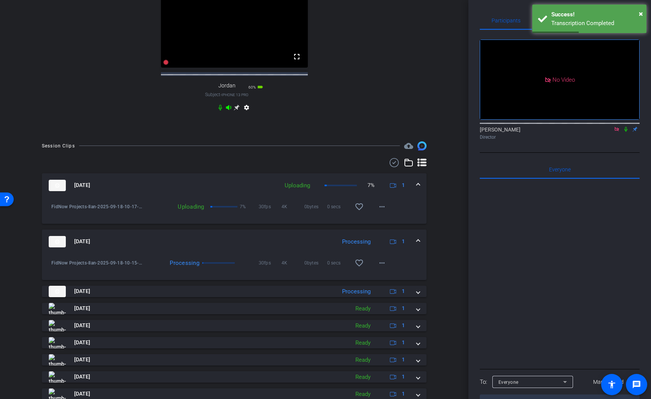
scroll to position [340, 0]
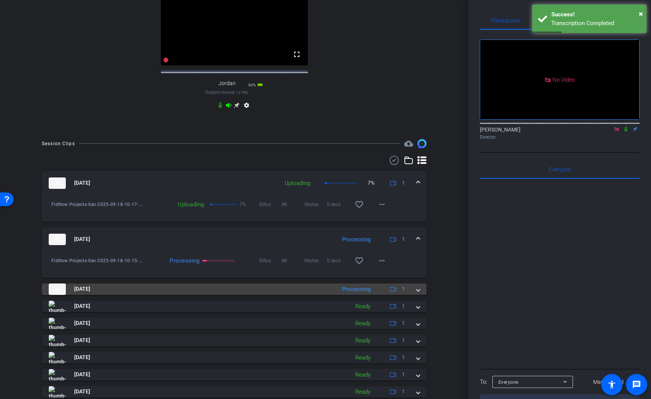
click at [416, 295] on div "[DATE] Processing 1" at bounding box center [233, 289] width 368 height 11
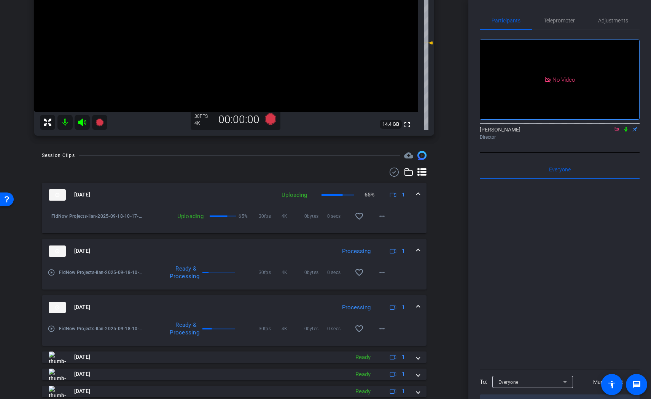
scroll to position [160, 0]
click at [625, 127] on icon at bounding box center [625, 129] width 3 height 5
click at [624, 127] on icon at bounding box center [626, 129] width 4 height 5
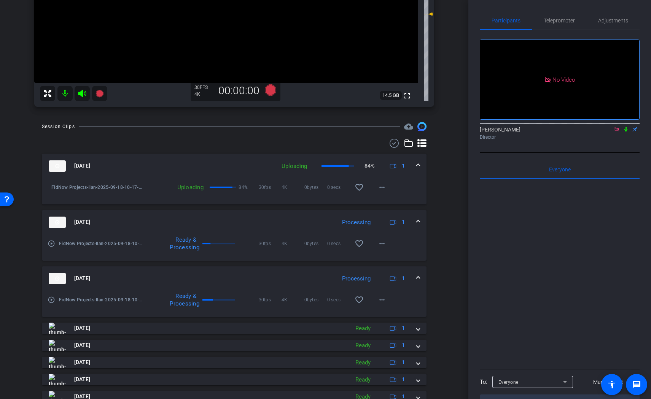
scroll to position [189, 0]
click at [377, 184] on mat-icon "more_horiz" at bounding box center [381, 186] width 9 height 9
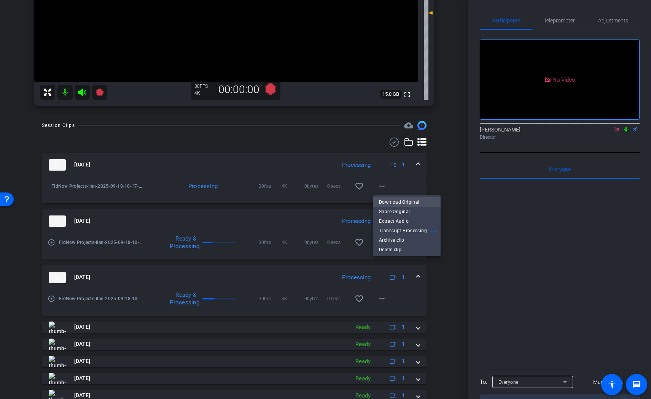
click at [391, 201] on span "Download Original" at bounding box center [407, 202] width 56 height 9
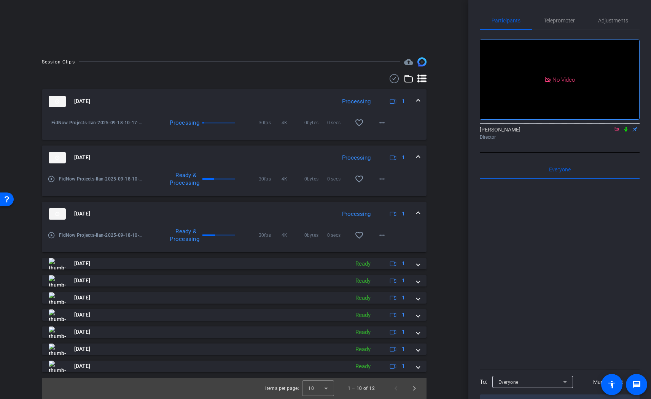
scroll to position [101, 0]
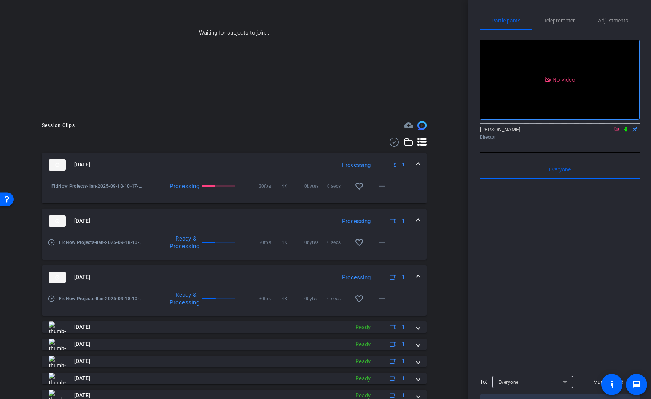
click at [627, 127] on icon at bounding box center [626, 129] width 6 height 5
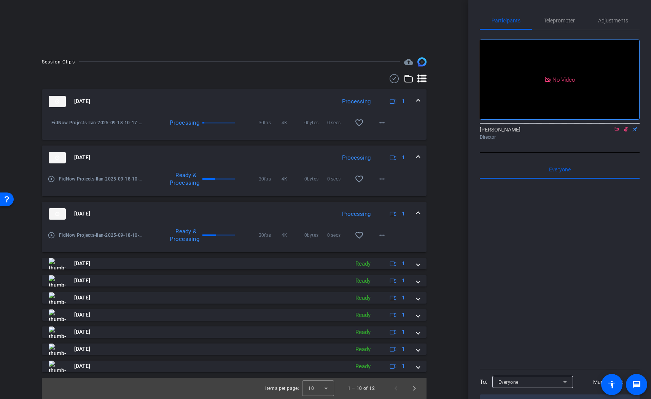
scroll to position [0, 0]
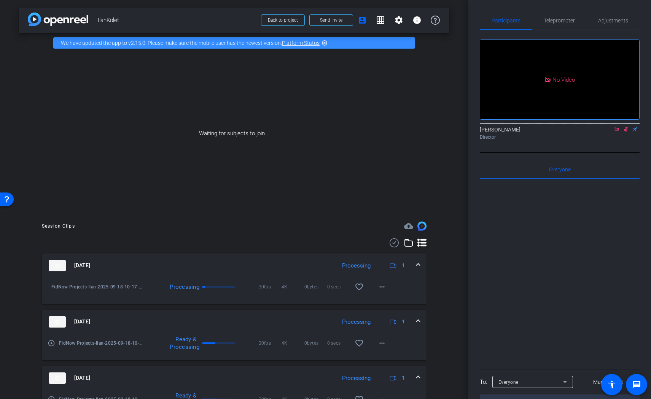
click at [623, 127] on icon at bounding box center [626, 129] width 6 height 5
click at [379, 14] on span at bounding box center [380, 20] width 18 height 18
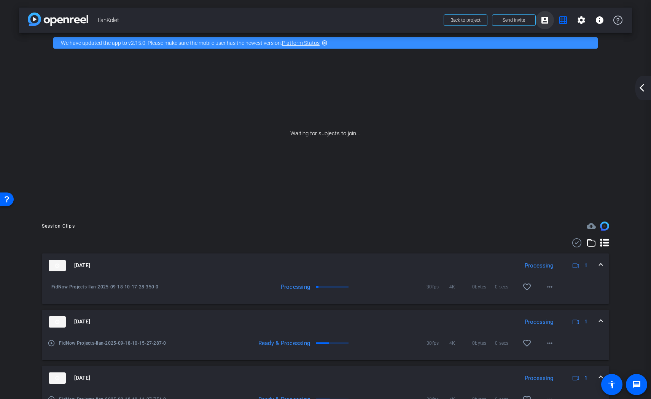
click at [545, 22] on mat-icon "account_box" at bounding box center [544, 20] width 9 height 9
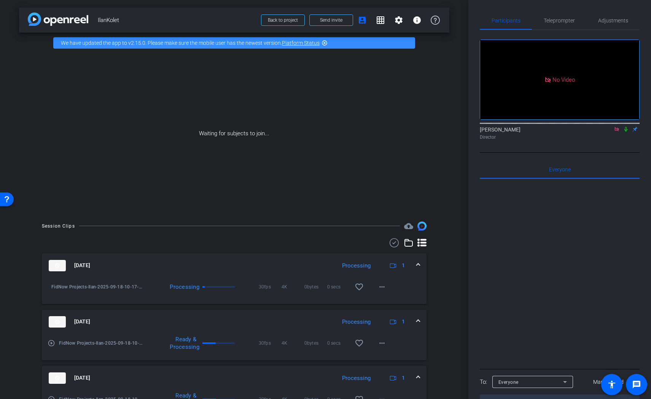
drag, startPoint x: 628, startPoint y: 107, endPoint x: 595, endPoint y: 131, distance: 41.1
click at [628, 127] on icon at bounding box center [626, 129] width 6 height 5
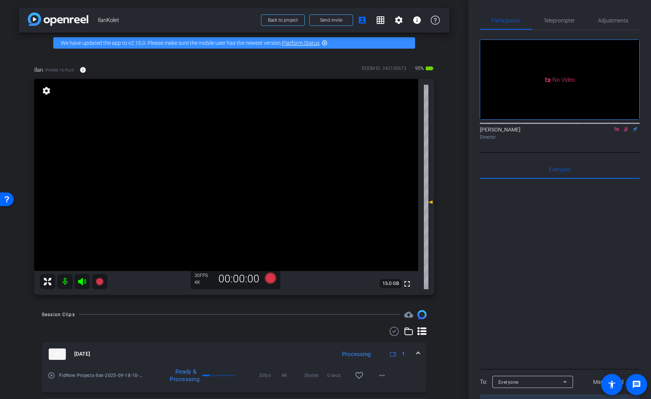
click at [626, 127] on icon at bounding box center [626, 129] width 6 height 5
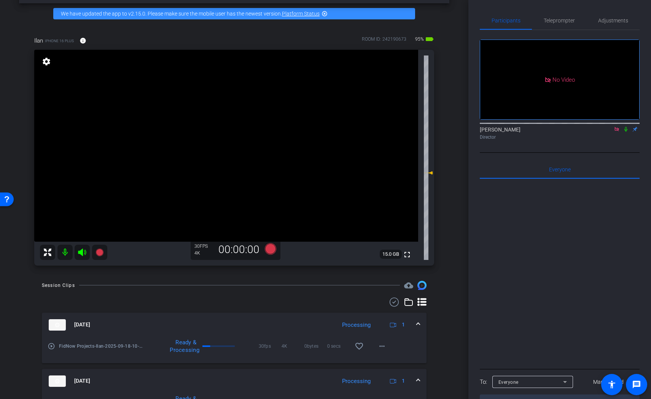
scroll to position [26, 0]
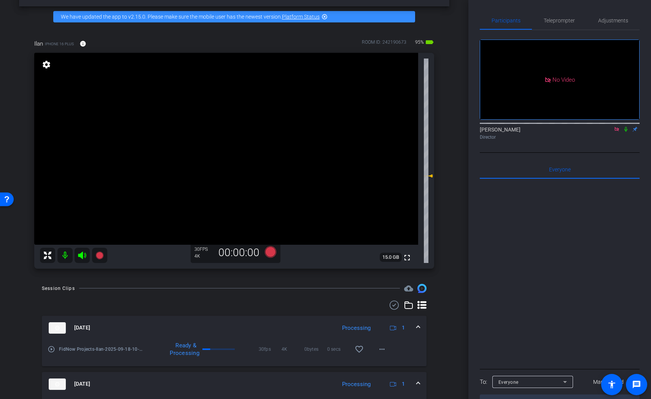
click at [626, 127] on icon at bounding box center [625, 129] width 3 height 5
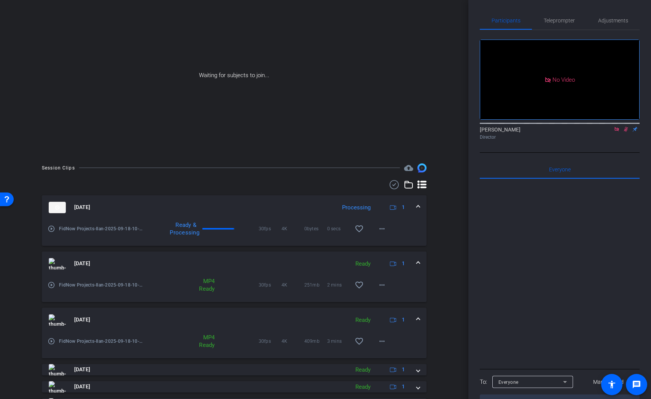
scroll to position [59, 0]
